Goal: Task Accomplishment & Management: Use online tool/utility

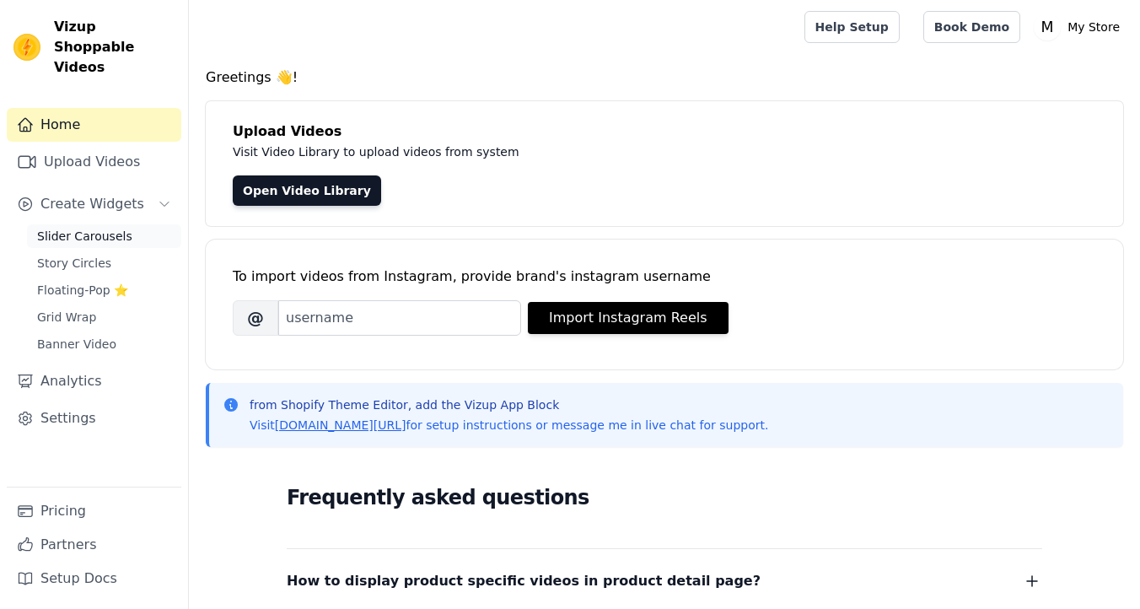
click at [118, 228] on span "Slider Carousels" at bounding box center [84, 236] width 95 height 17
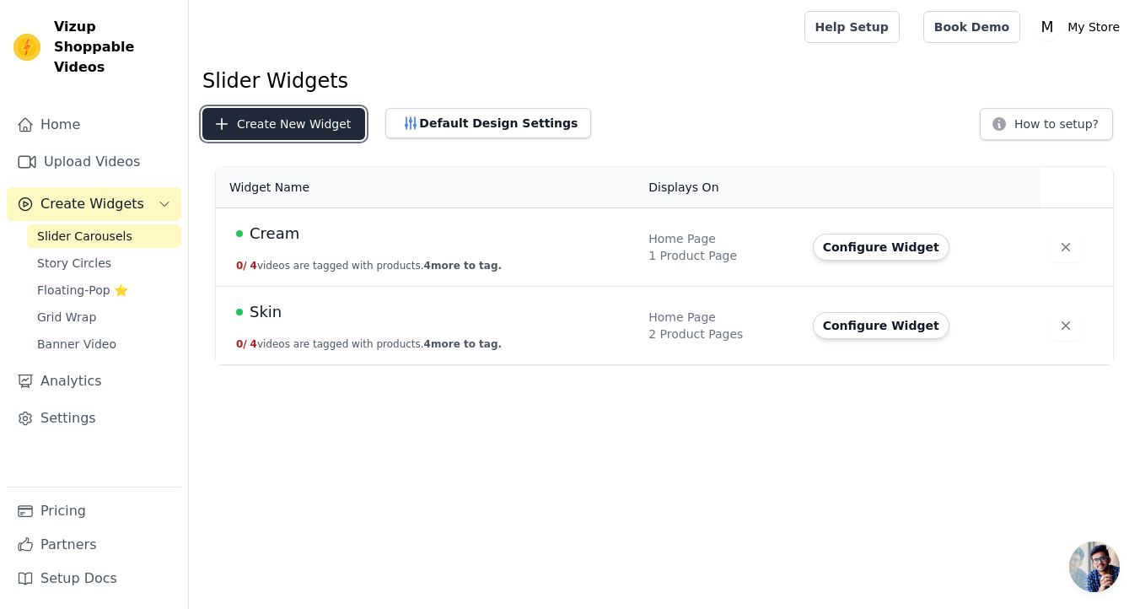
click at [252, 132] on button "Create New Widget" at bounding box center [283, 124] width 163 height 32
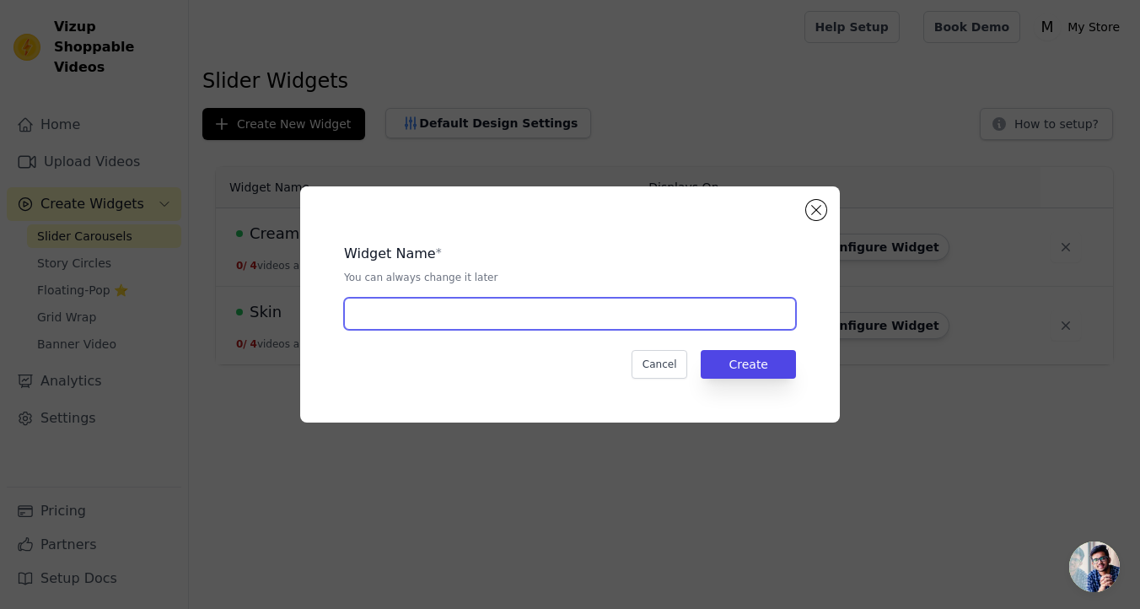
click at [504, 305] on input "text" at bounding box center [570, 314] width 452 height 32
type input "Headband"
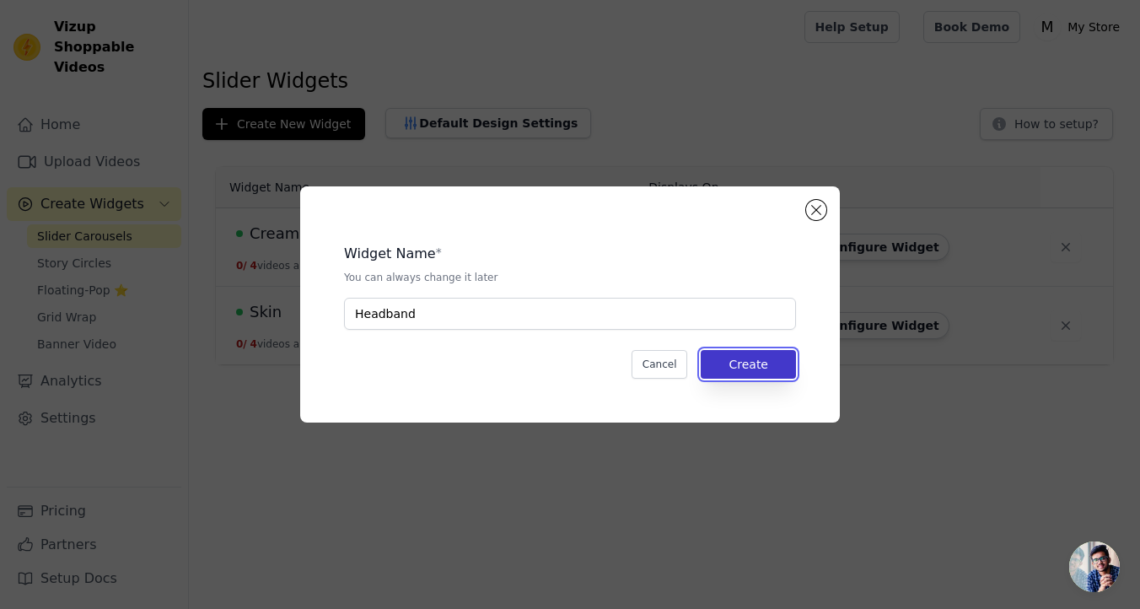
click at [745, 359] on button "Create" at bounding box center [748, 364] width 95 height 29
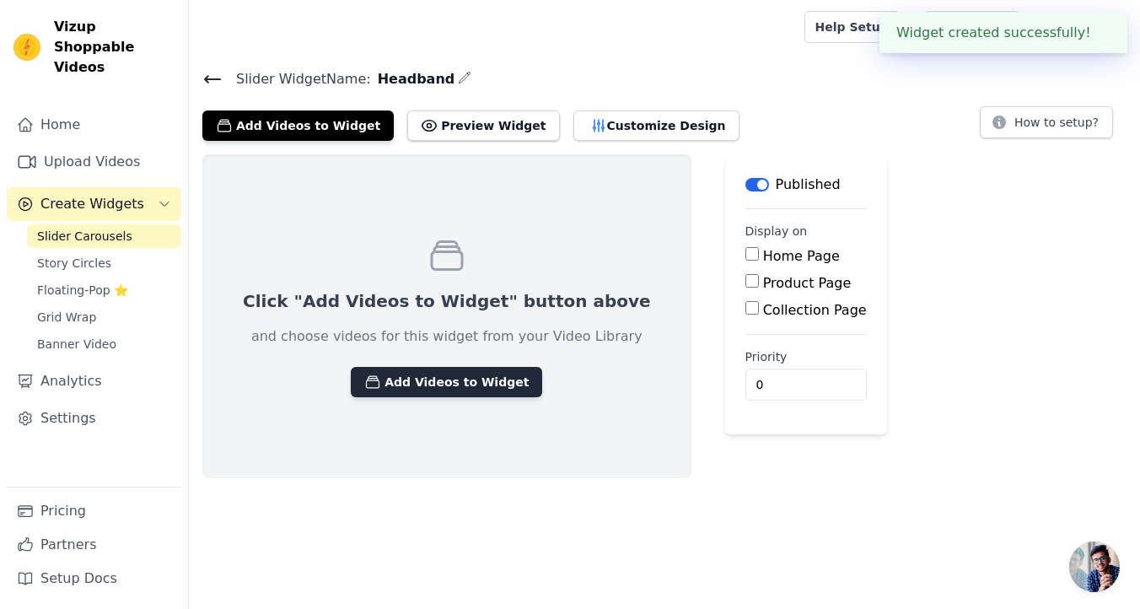
click at [399, 379] on button "Add Videos to Widget" at bounding box center [446, 382] width 191 height 30
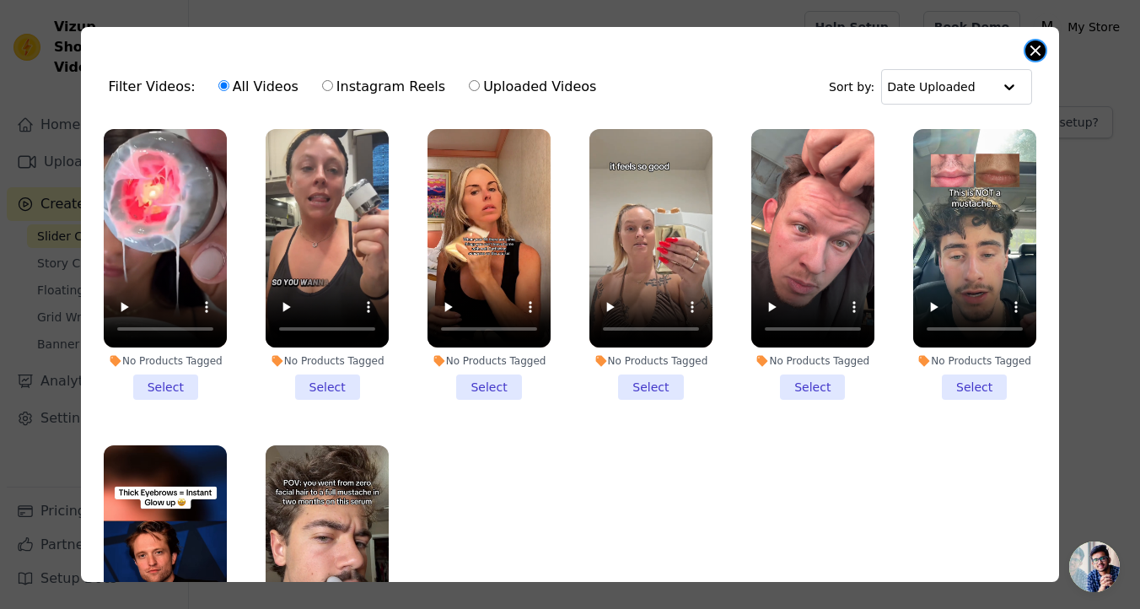
click at [1038, 56] on button "Close modal" at bounding box center [1035, 50] width 20 height 20
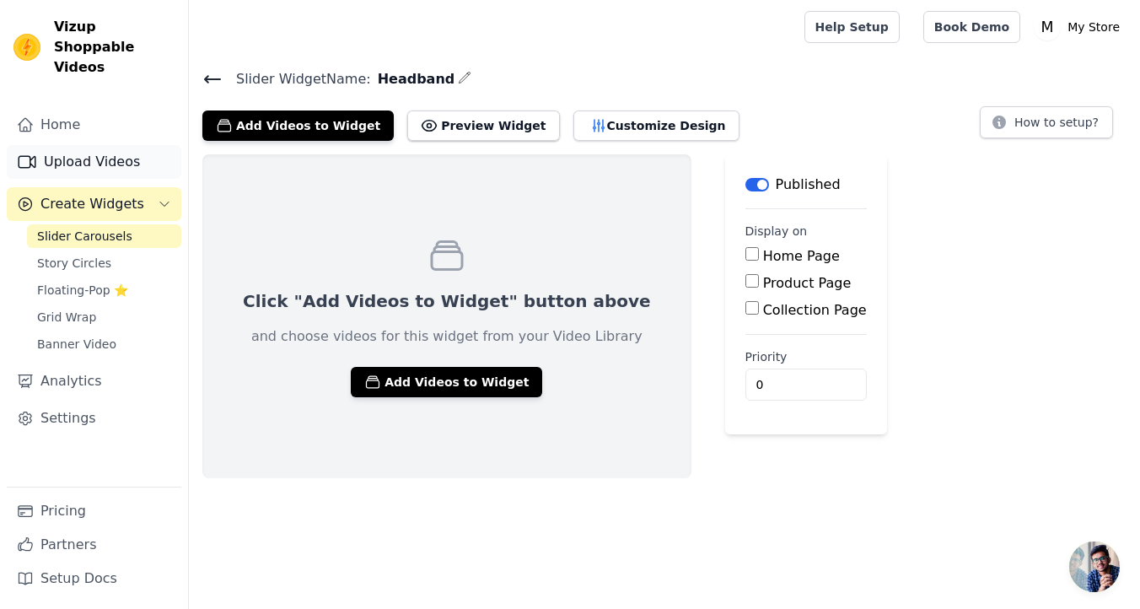
click at [68, 145] on link "Upload Videos" at bounding box center [94, 162] width 175 height 34
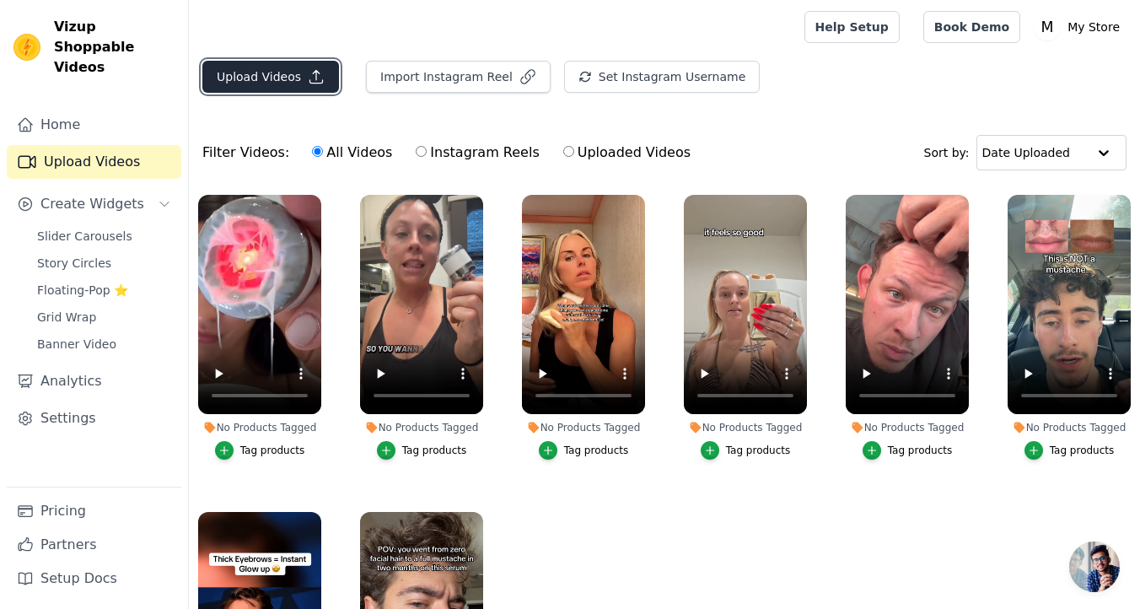
click at [223, 67] on button "Upload Videos" at bounding box center [270, 77] width 137 height 32
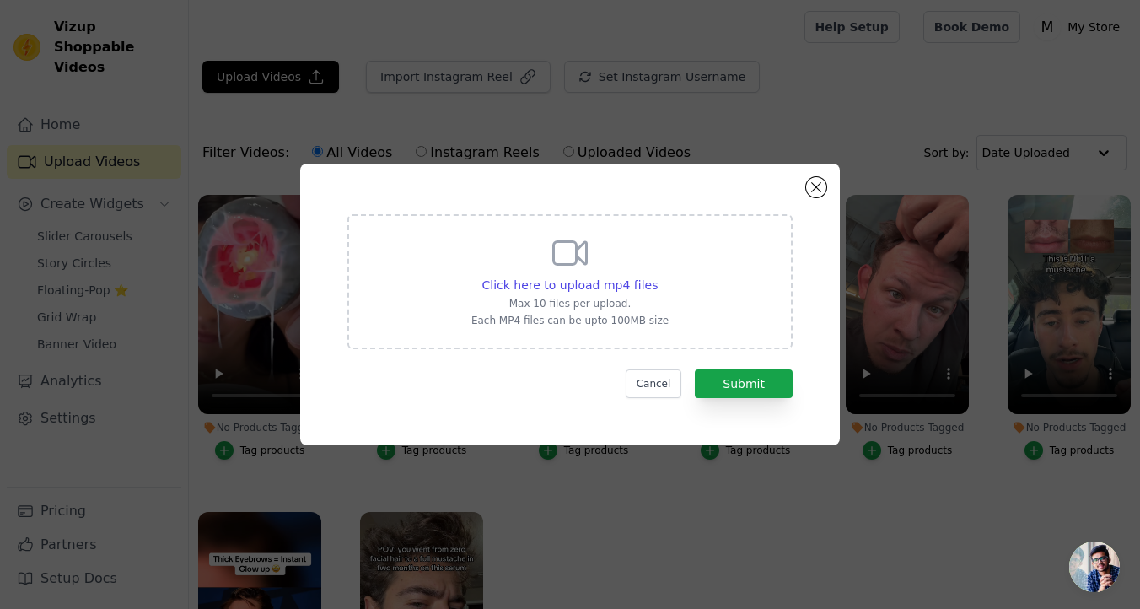
click at [591, 271] on div "Click here to upload mp4 files Max 10 files per upload. Each MP4 files can be u…" at bounding box center [569, 280] width 197 height 94
click at [657, 276] on input "Click here to upload mp4 files Max 10 files per upload. Each MP4 files can be u…" at bounding box center [657, 276] width 1 height 1
type input "C:\fakepath\video_7537562006522481951.mp4"
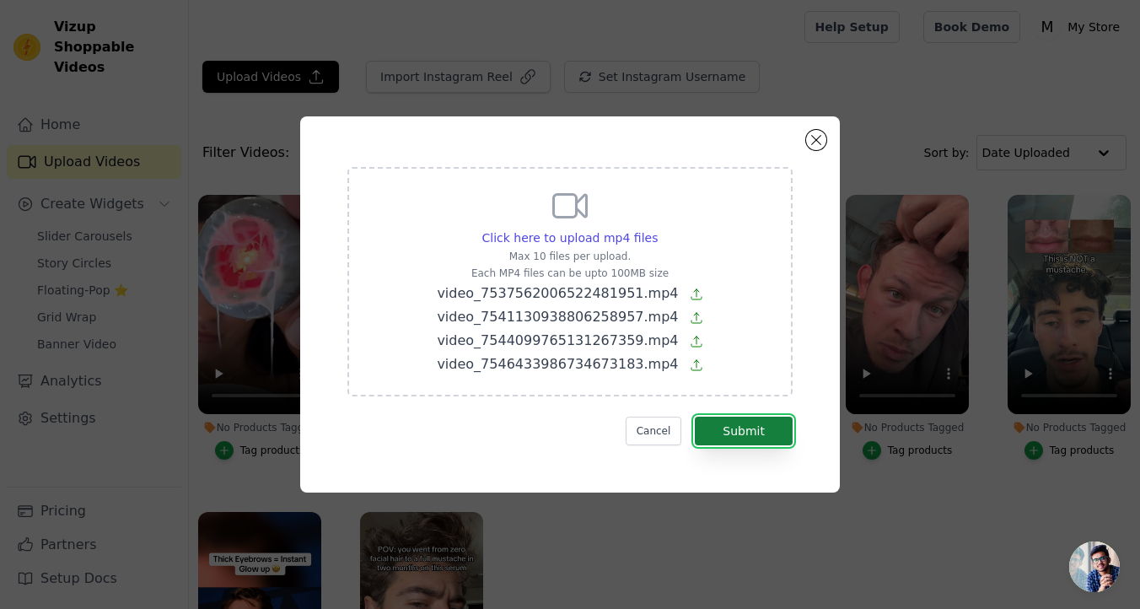
click at [762, 431] on button "Submit" at bounding box center [744, 430] width 98 height 29
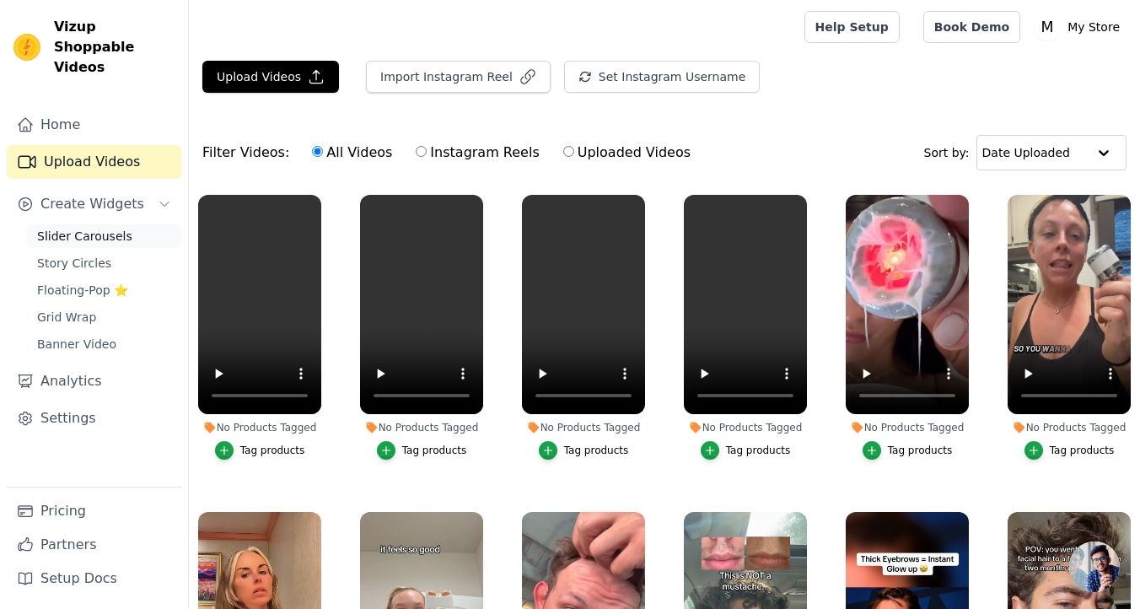
click at [105, 228] on span "Slider Carousels" at bounding box center [84, 236] width 95 height 17
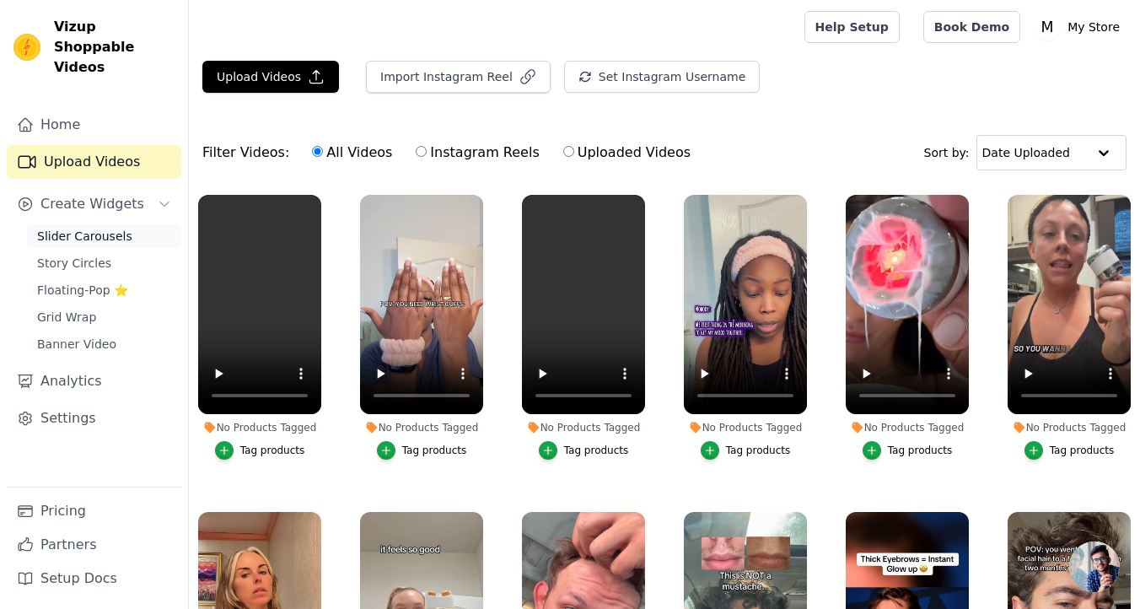
click at [99, 228] on span "Slider Carousels" at bounding box center [84, 236] width 95 height 17
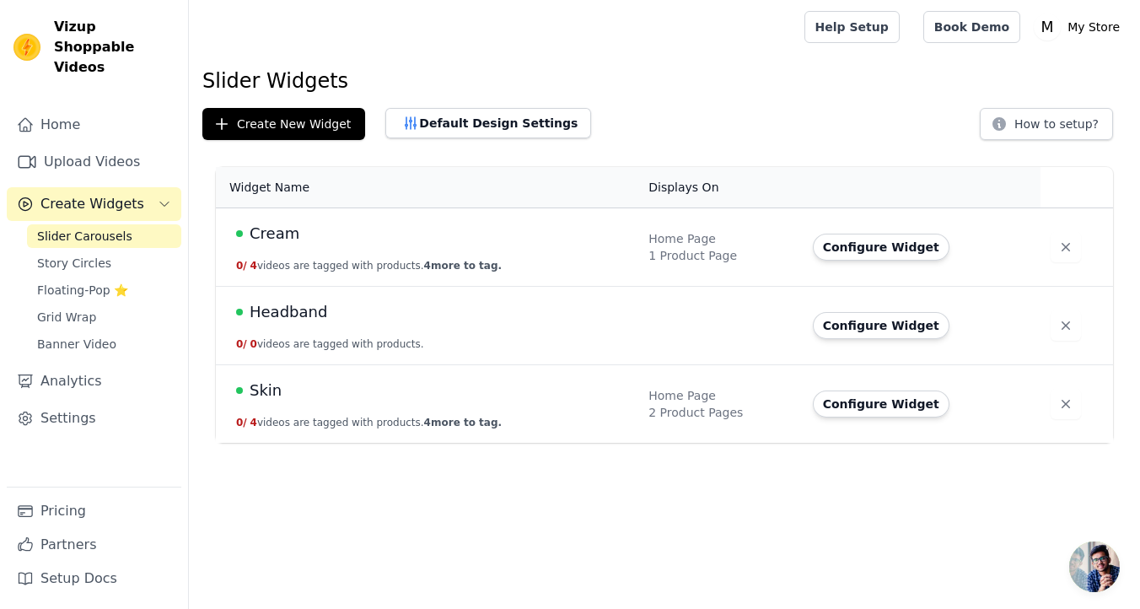
click at [874, 339] on td "Configure Widget" at bounding box center [922, 326] width 239 height 78
click at [884, 330] on button "Configure Widget" at bounding box center [881, 325] width 137 height 27
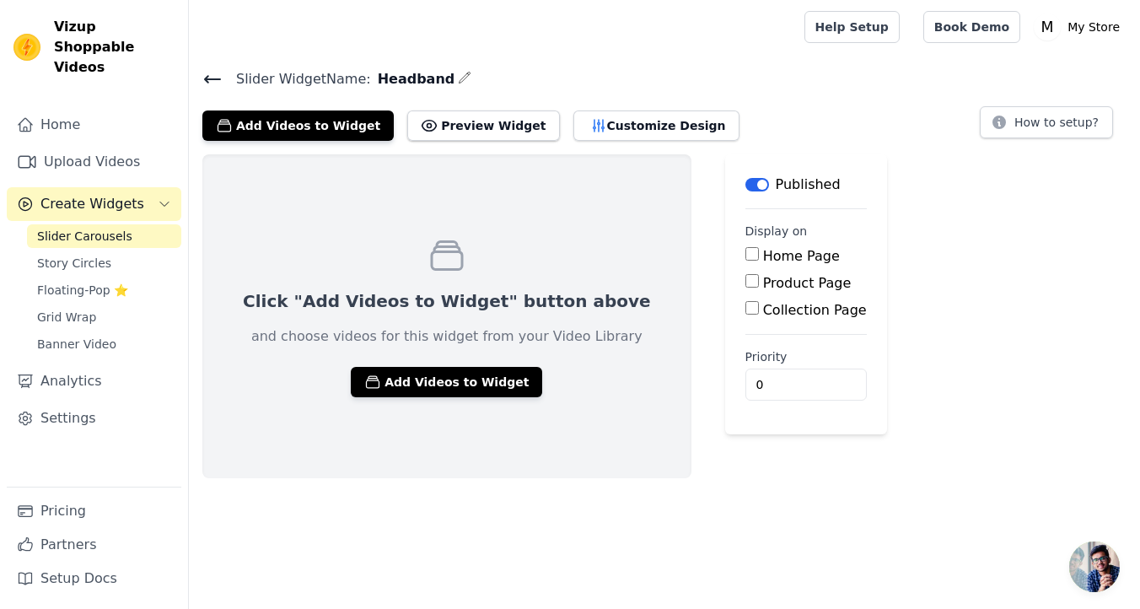
click at [763, 287] on label "Product Page" at bounding box center [807, 283] width 89 height 16
click at [745, 287] on input "Product Page" at bounding box center [751, 280] width 13 height 13
checkbox input "true"
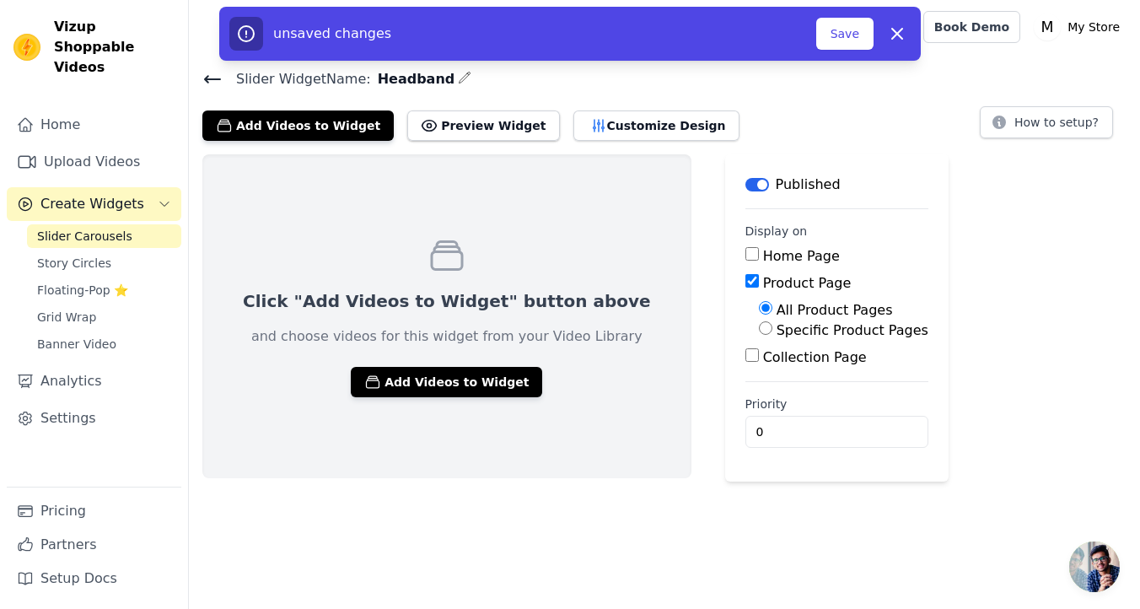
click at [776, 322] on label "Specific Product Pages" at bounding box center [852, 330] width 152 height 16
click at [759, 321] on input "Specific Product Pages" at bounding box center [765, 327] width 13 height 13
radio input "true"
click at [759, 370] on button "Select Products" at bounding box center [815, 368] width 113 height 29
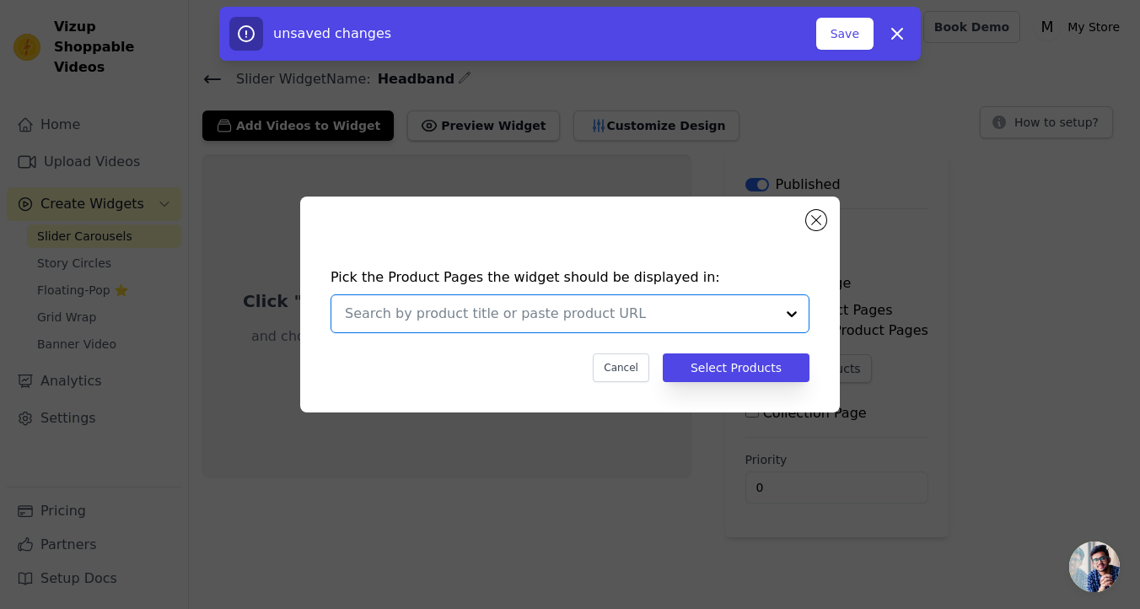
click at [588, 307] on input "text" at bounding box center [560, 313] width 430 height 20
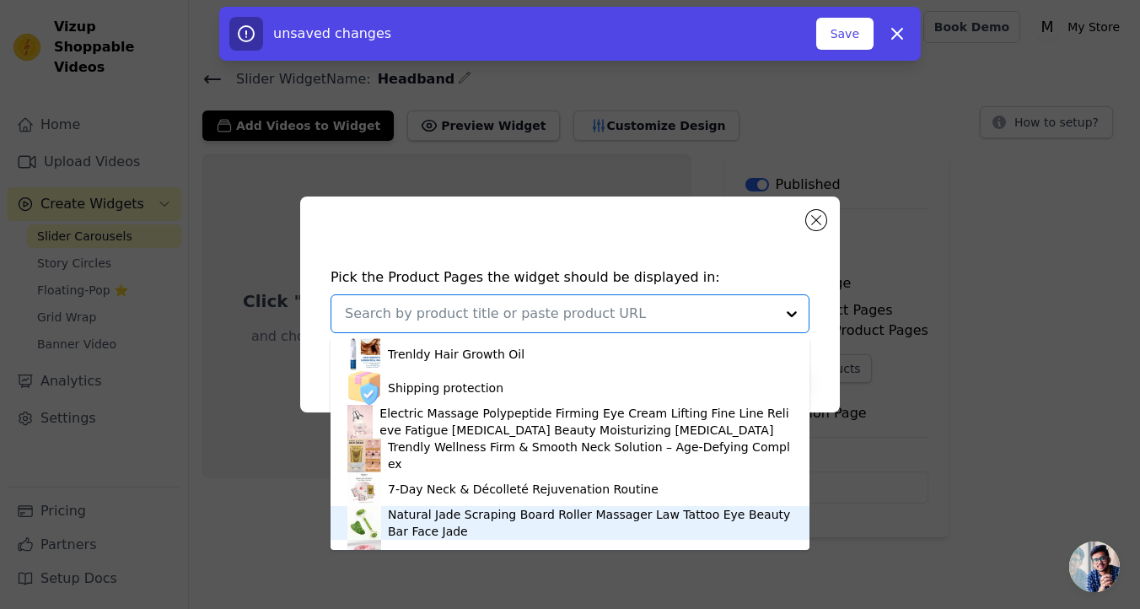
scroll to position [29, 0]
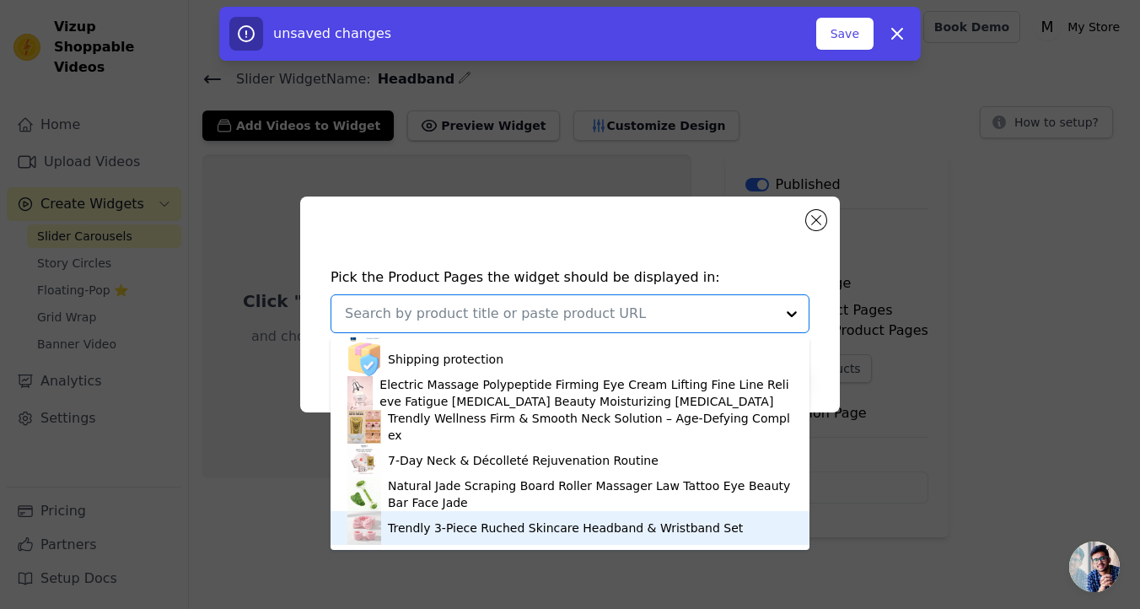
click at [490, 524] on div "Trendly 3-Piece Ruched Skincare Headband & Wristband Set" at bounding box center [565, 527] width 355 height 17
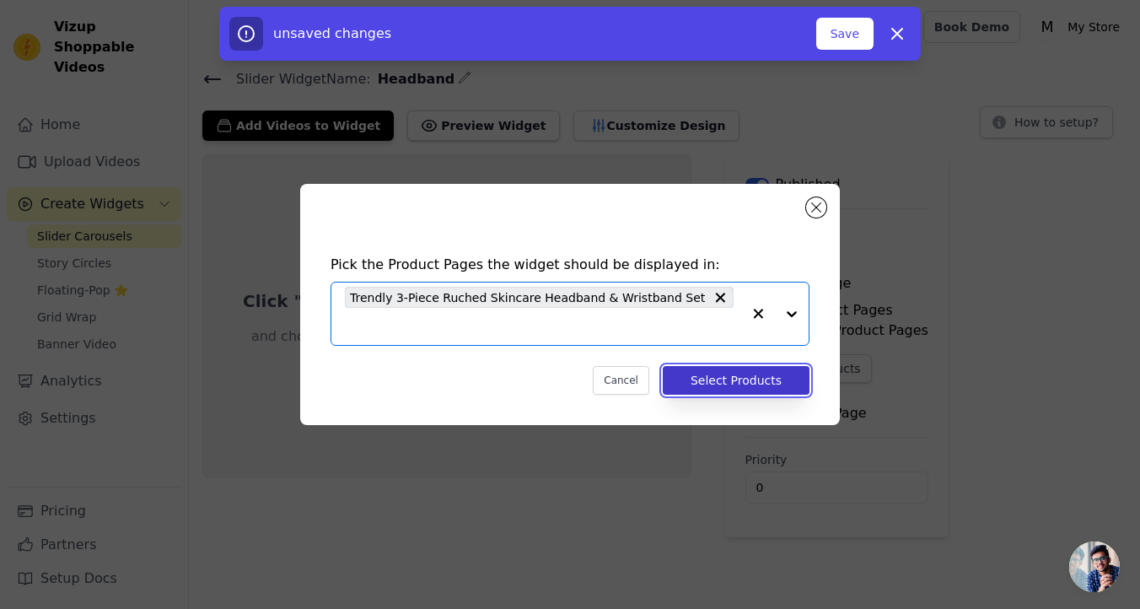
click at [752, 375] on button "Select Products" at bounding box center [736, 380] width 147 height 29
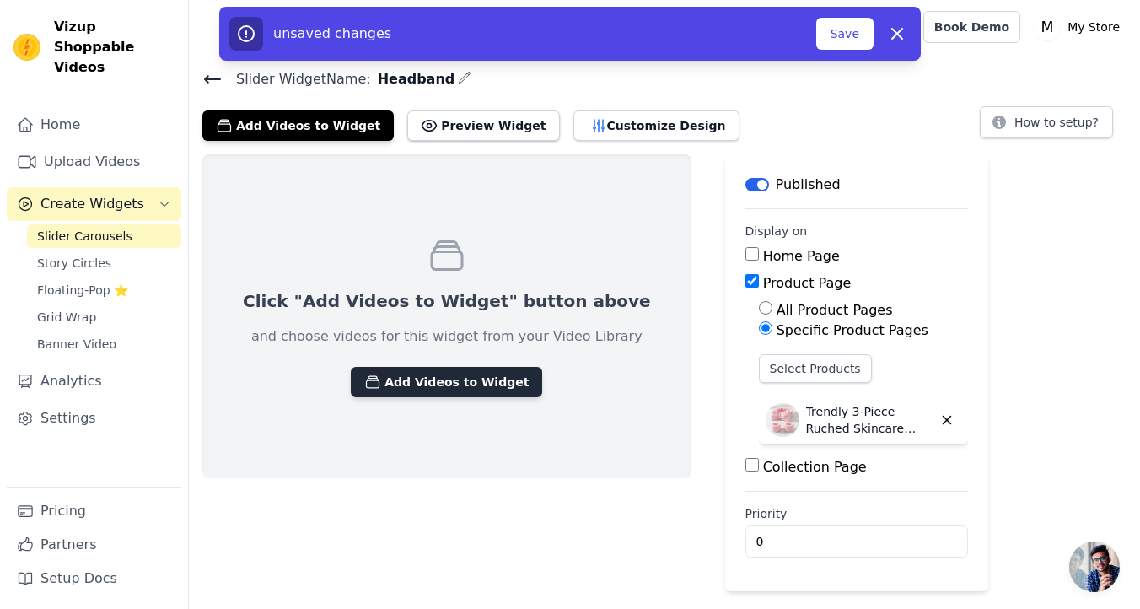
click at [465, 371] on button "Add Videos to Widget" at bounding box center [446, 382] width 191 height 30
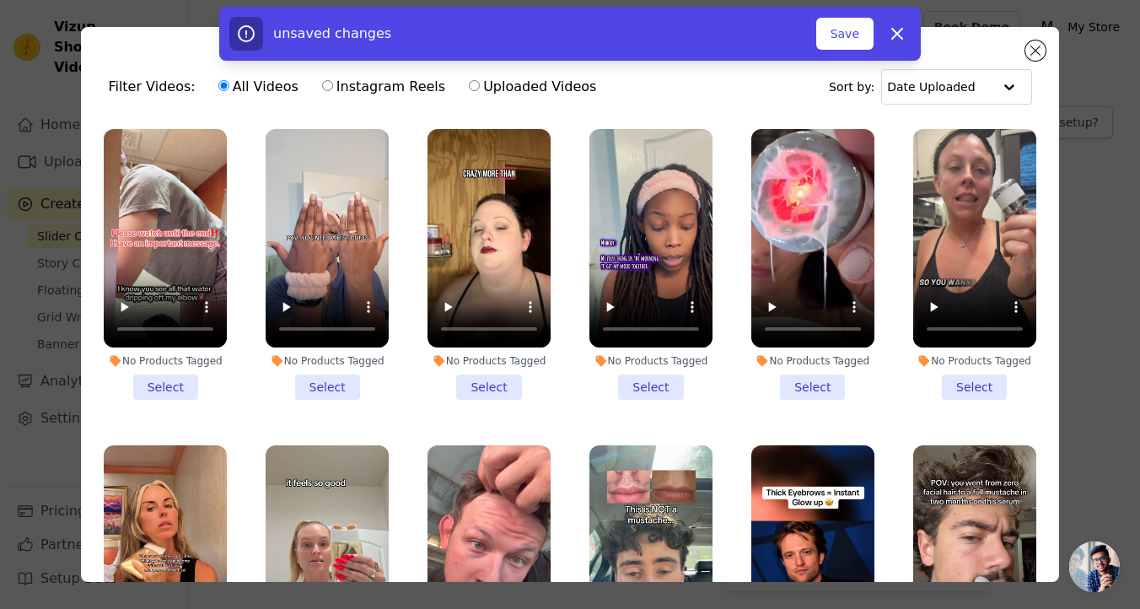
click at [178, 392] on li "No Products Tagged Select" at bounding box center [165, 264] width 123 height 271
click at [0, 0] on input "No Products Tagged Select" at bounding box center [0, 0] width 0 height 0
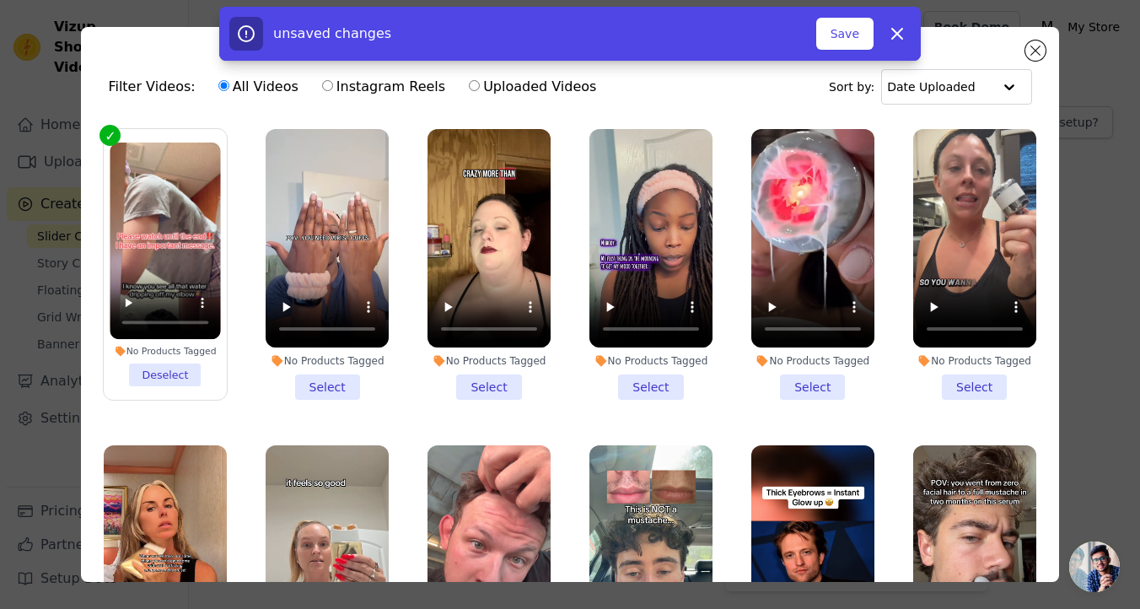
click at [325, 390] on li "No Products Tagged Select" at bounding box center [327, 264] width 123 height 271
click at [0, 0] on input "No Products Tagged Select" at bounding box center [0, 0] width 0 height 0
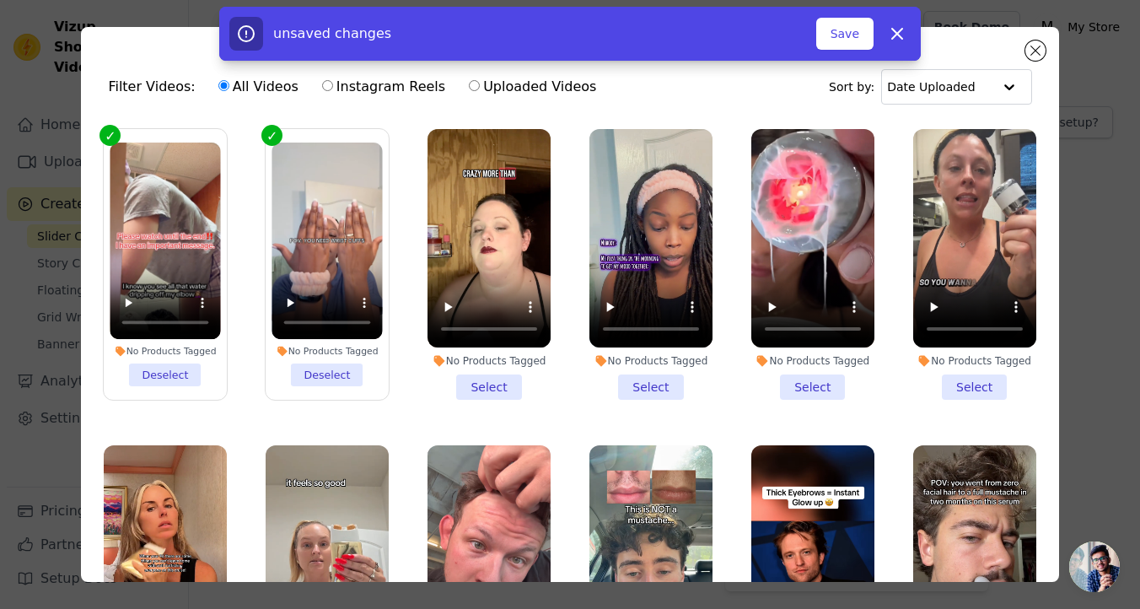
click at [491, 387] on li "No Products Tagged Select" at bounding box center [488, 264] width 123 height 271
click at [0, 0] on input "No Products Tagged Select" at bounding box center [0, 0] width 0 height 0
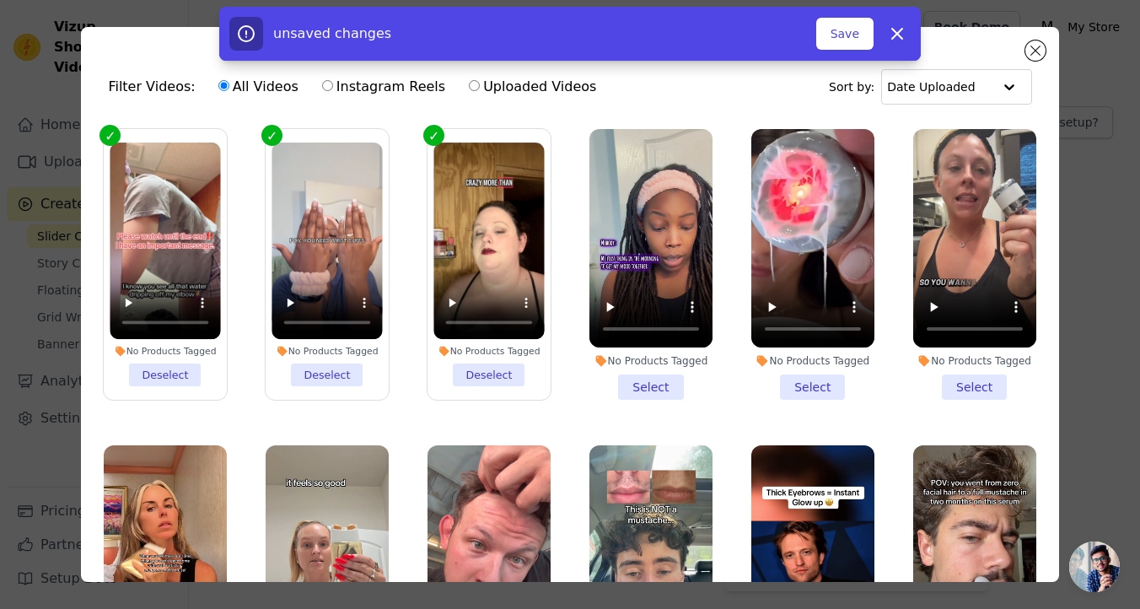
click at [645, 390] on li "No Products Tagged Select" at bounding box center [650, 264] width 123 height 271
click at [0, 0] on input "No Products Tagged Select" at bounding box center [0, 0] width 0 height 0
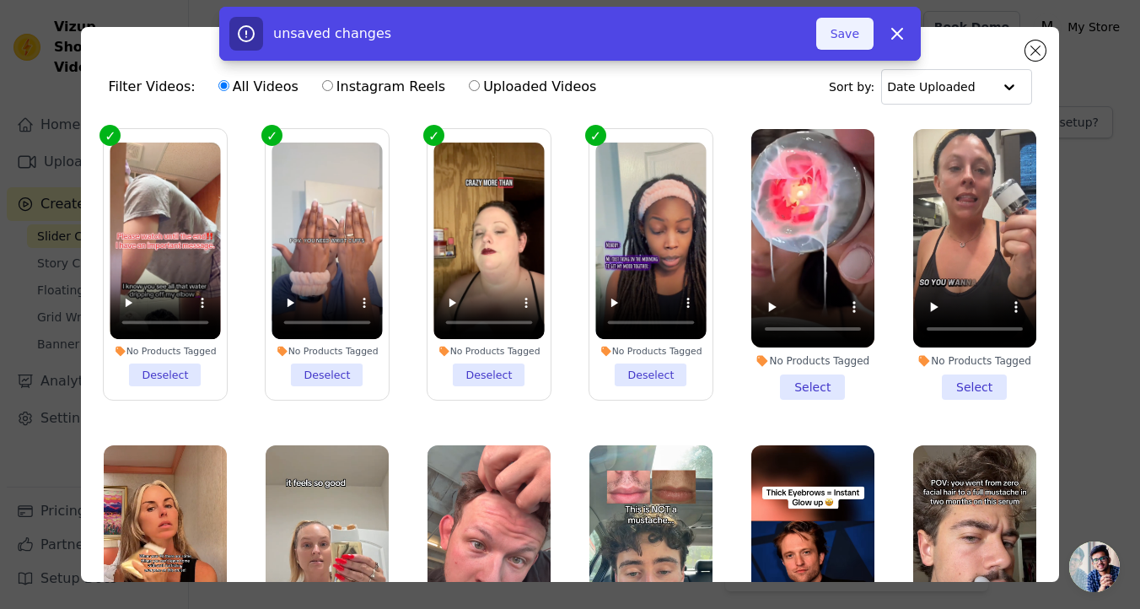
click at [833, 44] on button "Save" at bounding box center [844, 34] width 57 height 32
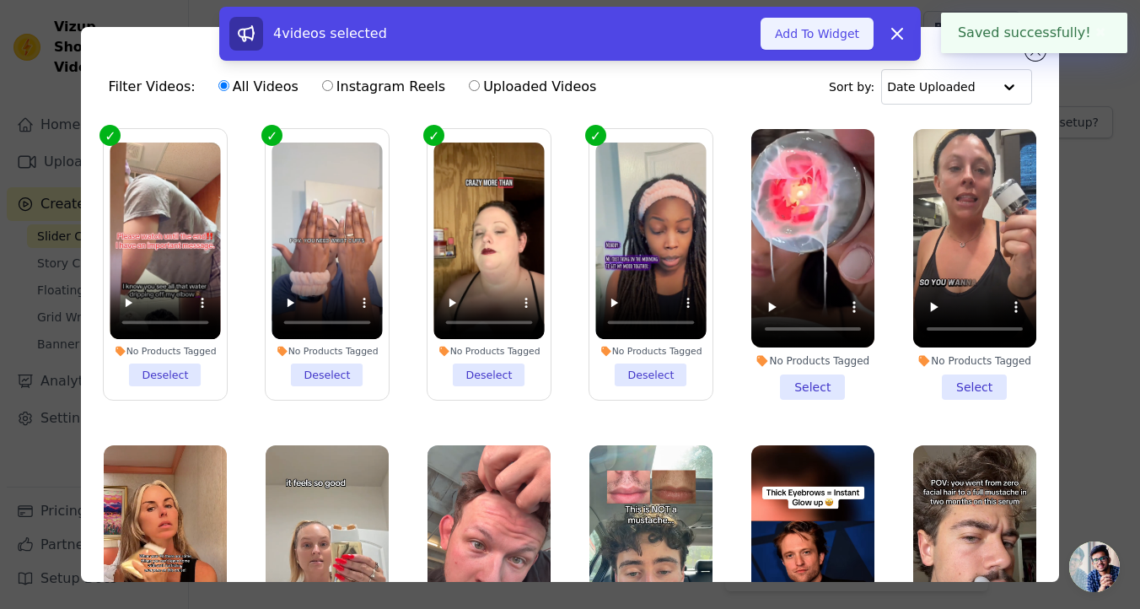
click at [831, 35] on button "Add To Widget" at bounding box center [816, 34] width 113 height 32
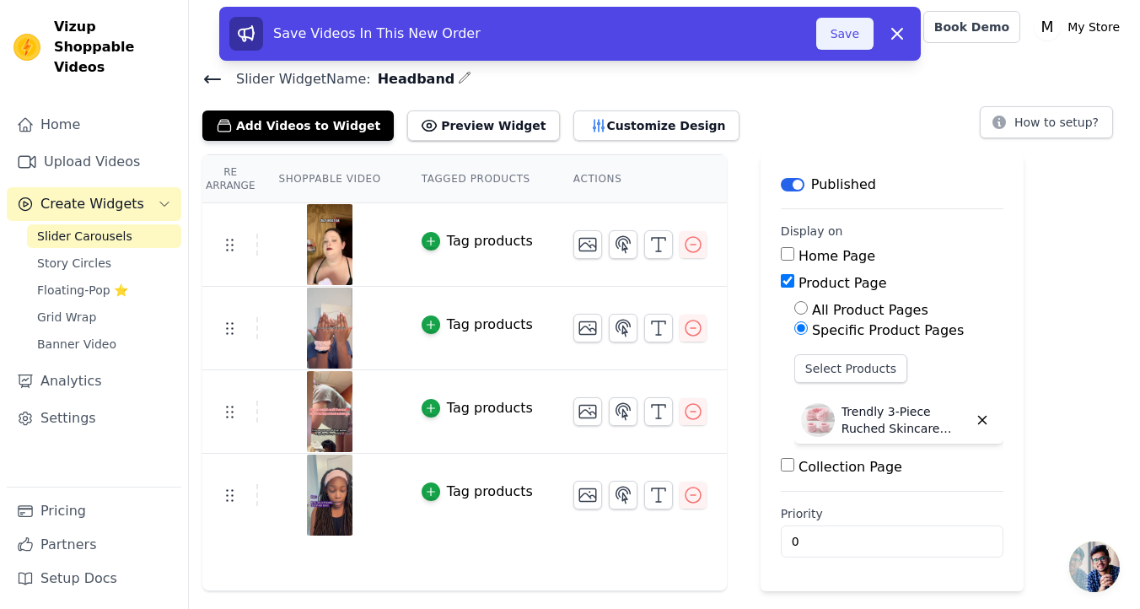
click at [860, 33] on button "Save" at bounding box center [844, 34] width 57 height 32
